Goal: Task Accomplishment & Management: Manage account settings

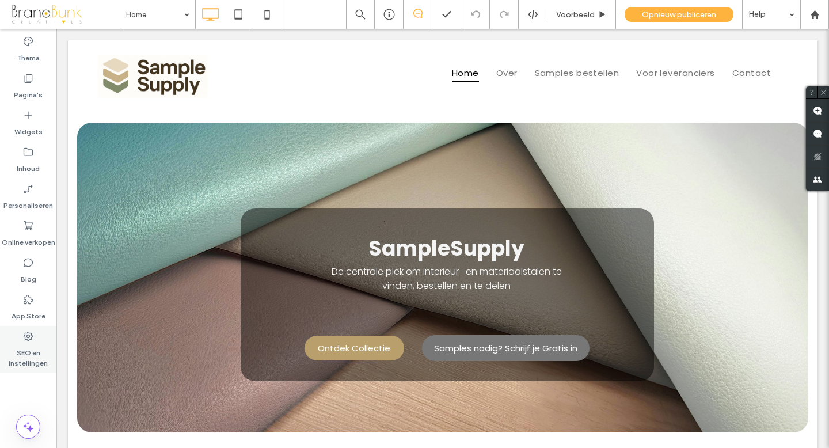
click at [31, 344] on label "SEO en instellingen" at bounding box center [28, 355] width 56 height 26
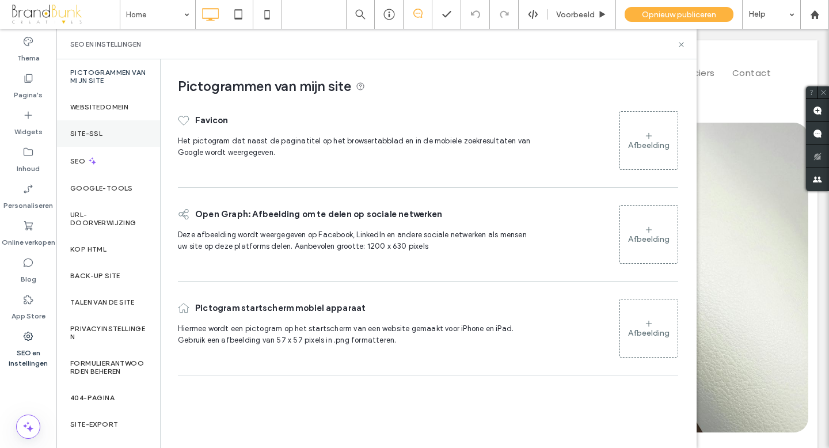
click at [105, 129] on div "Site-SSL" at bounding box center [108, 133] width 104 height 26
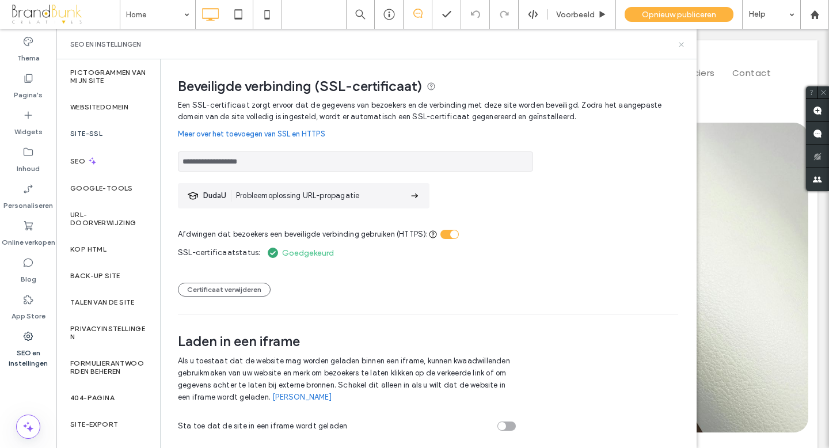
click at [681, 43] on icon at bounding box center [681, 44] width 9 height 9
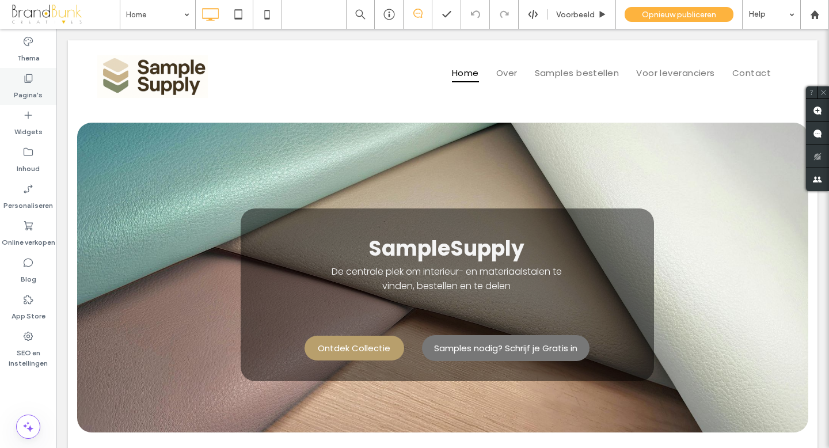
click at [22, 82] on icon at bounding box center [28, 79] width 12 height 12
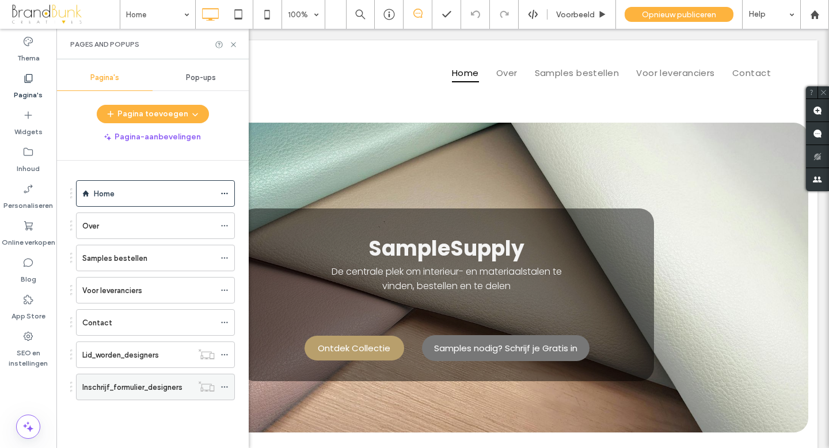
click at [130, 386] on label "Inschrijf_formulier_designers" at bounding box center [132, 387] width 100 height 20
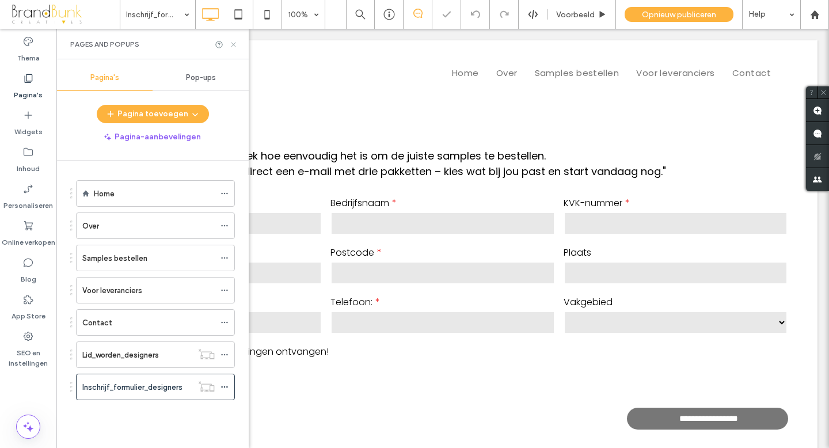
click at [231, 45] on icon at bounding box center [233, 44] width 9 height 9
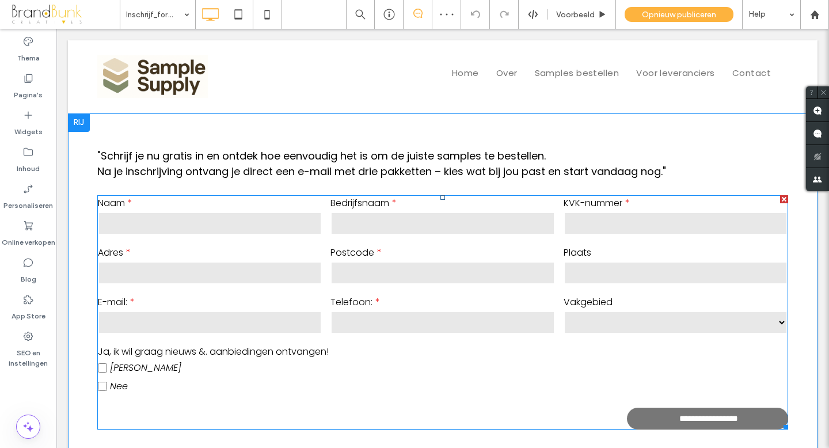
click at [262, 228] on input "text" at bounding box center [210, 223] width 224 height 23
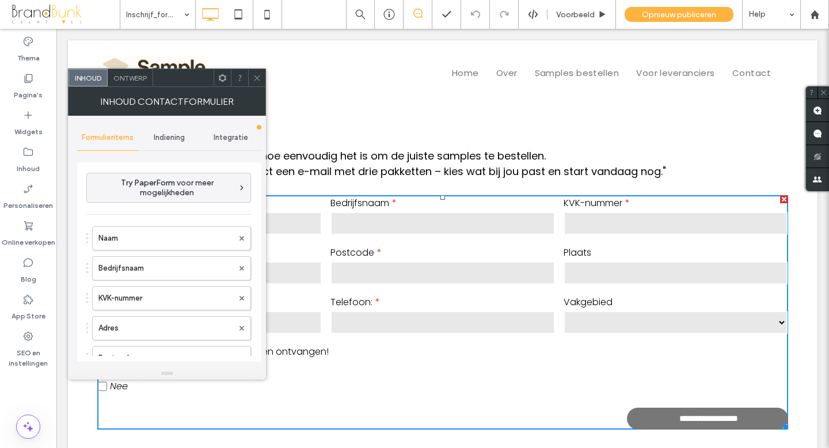
click at [165, 135] on span "Indiening" at bounding box center [169, 137] width 31 height 9
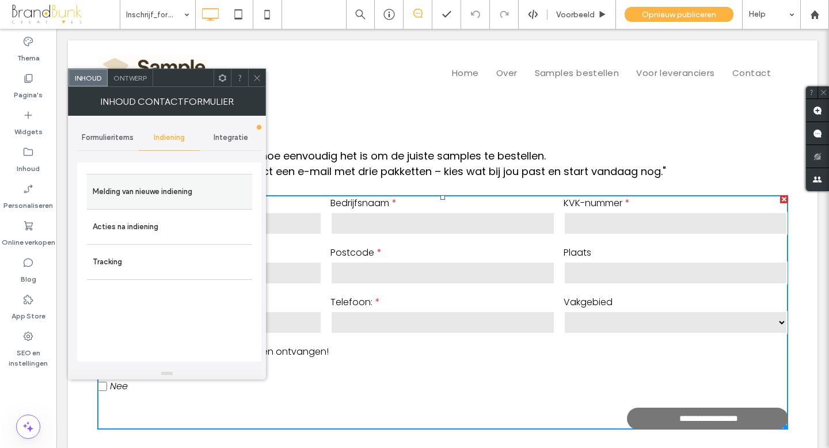
click at [153, 192] on label "Melding van nieuwe indiening" at bounding box center [170, 191] width 154 height 23
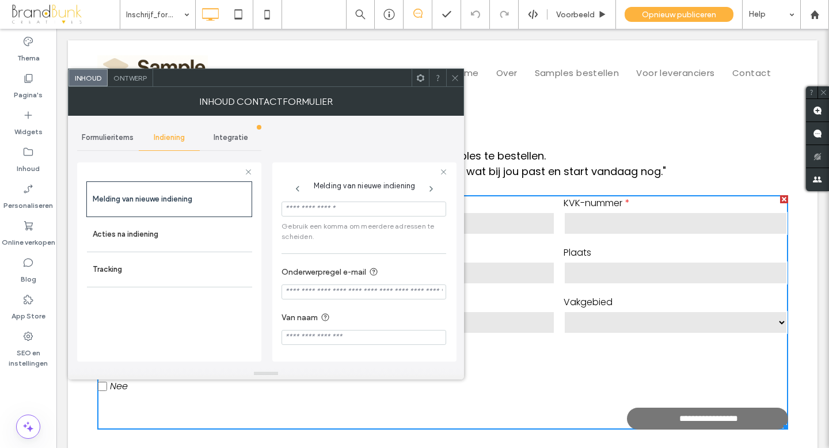
scroll to position [32, 0]
click at [294, 291] on input "Onderwerpregel e-mail" at bounding box center [363, 291] width 165 height 15
type input "*"
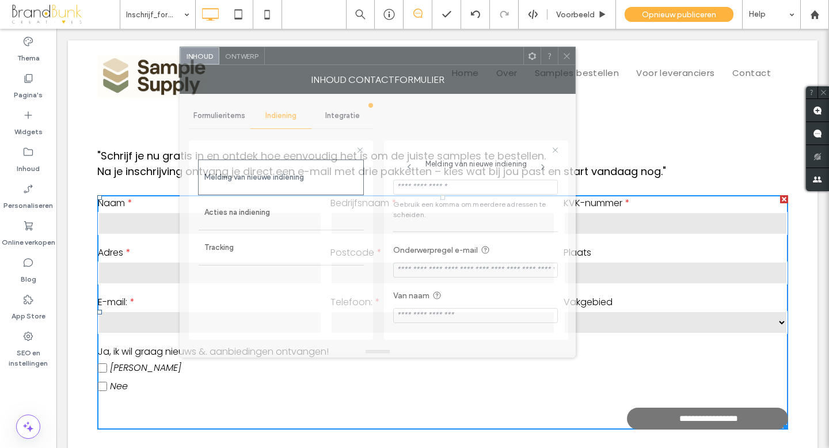
drag, startPoint x: 285, startPoint y: 81, endPoint x: 397, endPoint y: 59, distance: 113.8
click at [397, 59] on div at bounding box center [394, 55] width 258 height 17
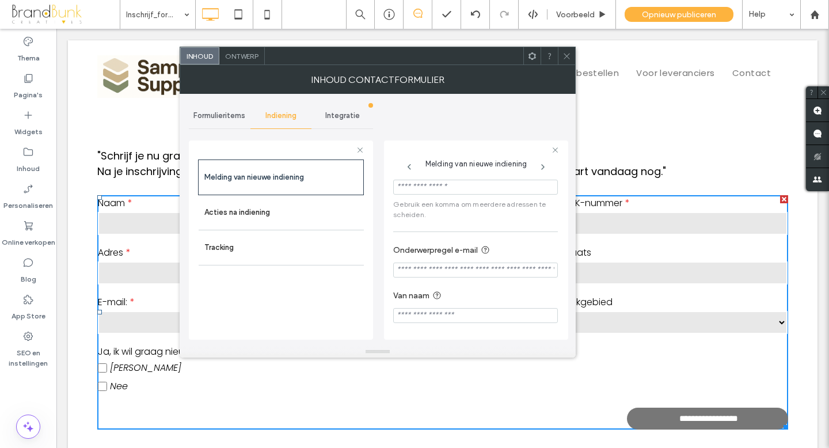
click at [410, 268] on input "Onderwerpregel e-mail" at bounding box center [475, 269] width 165 height 15
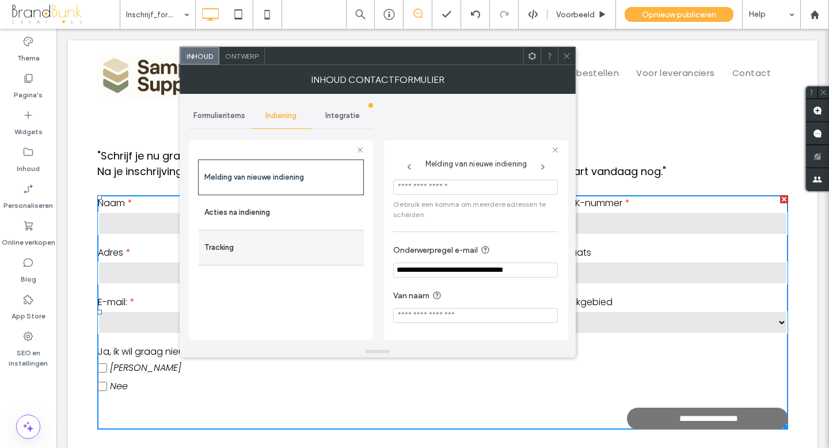
type input "**********"
click at [250, 245] on label "Tracking" at bounding box center [281, 247] width 154 height 23
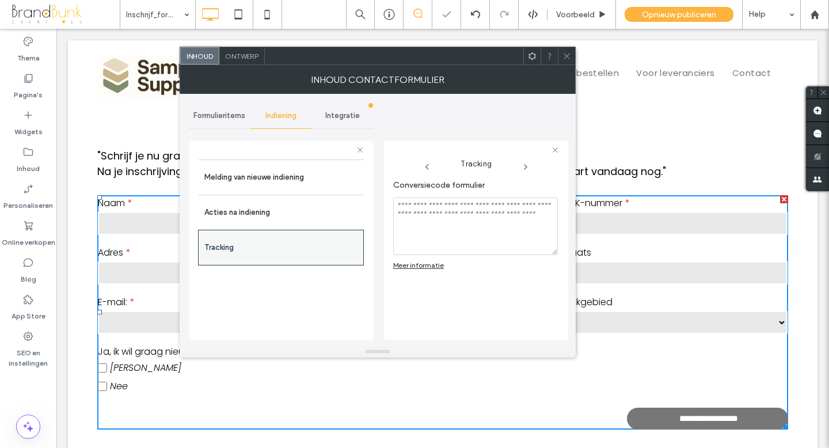
scroll to position [0, 0]
click at [346, 117] on span "Integratie" at bounding box center [342, 115] width 35 height 9
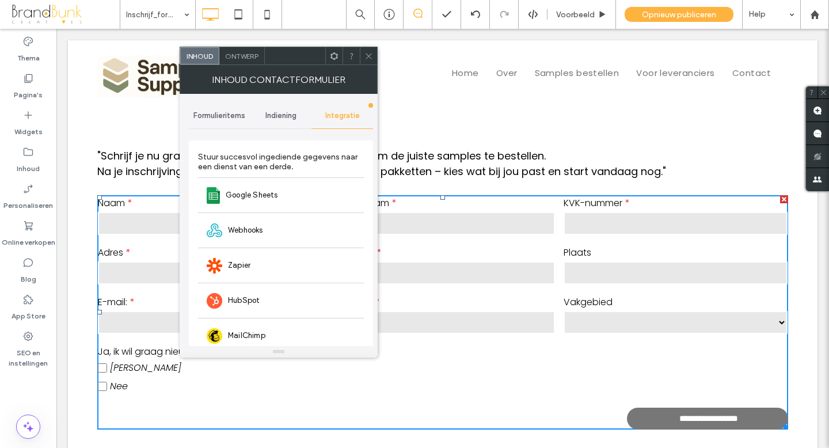
click at [368, 50] on span at bounding box center [368, 55] width 9 height 17
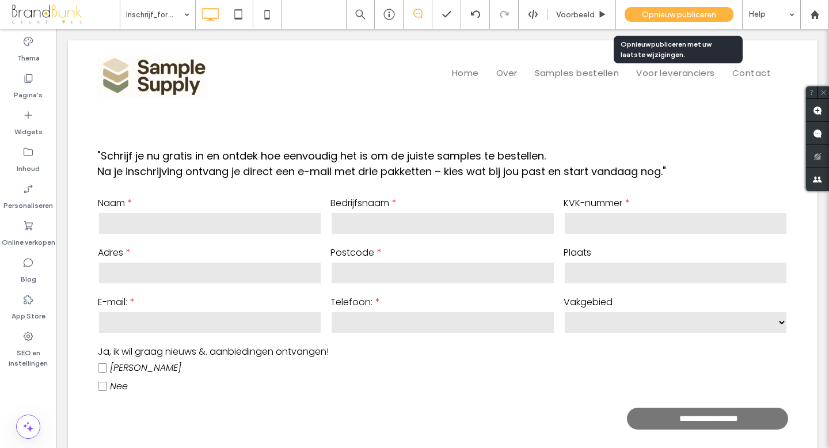
click at [666, 12] on span "Opnieuw publiceren" at bounding box center [679, 15] width 74 height 10
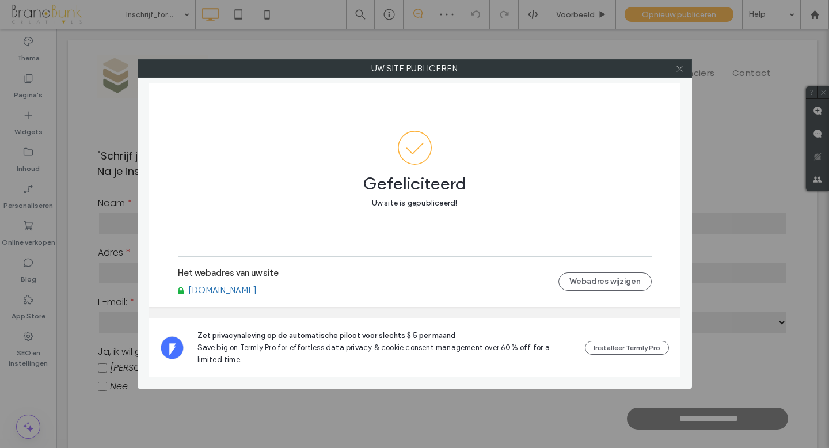
click at [679, 68] on use at bounding box center [679, 69] width 6 height 6
